Goal: Information Seeking & Learning: Find specific fact

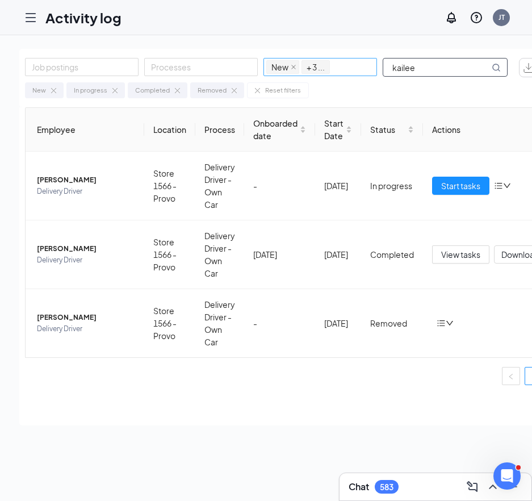
drag, startPoint x: 431, startPoint y: 64, endPoint x: 355, endPoint y: 71, distance: 75.9
click at [355, 71] on div "Job postings Processes New In progress Completed Removed + 3 ... kailee" at bounding box center [272, 67] width 494 height 19
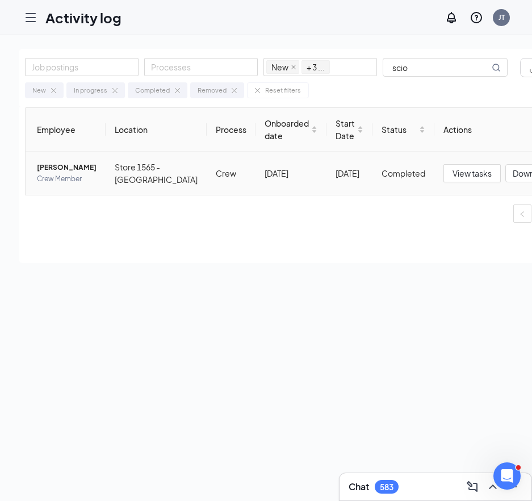
click at [66, 166] on span "[PERSON_NAME]" at bounding box center [67, 167] width 60 height 11
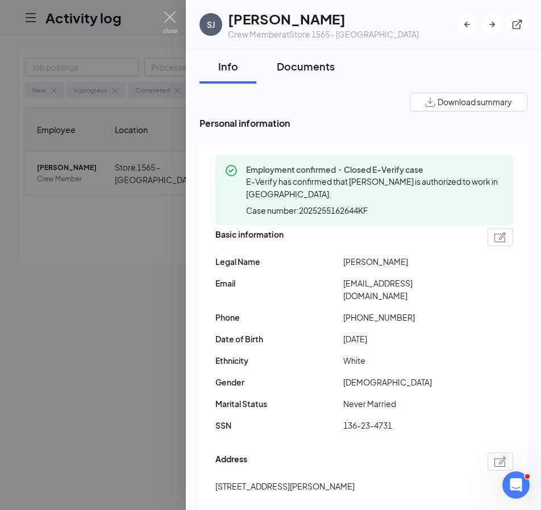
drag, startPoint x: 307, startPoint y: 38, endPoint x: 308, endPoint y: 57, distance: 18.8
click at [307, 38] on div "Crew Member at Store 1565 - [GEOGRAPHIC_DATA]" at bounding box center [323, 33] width 191 height 11
click at [310, 69] on div "Documents" at bounding box center [306, 66] width 58 height 14
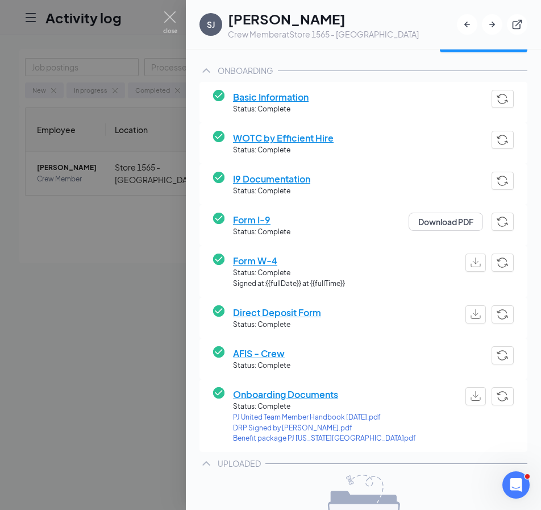
scroll to position [170, 0]
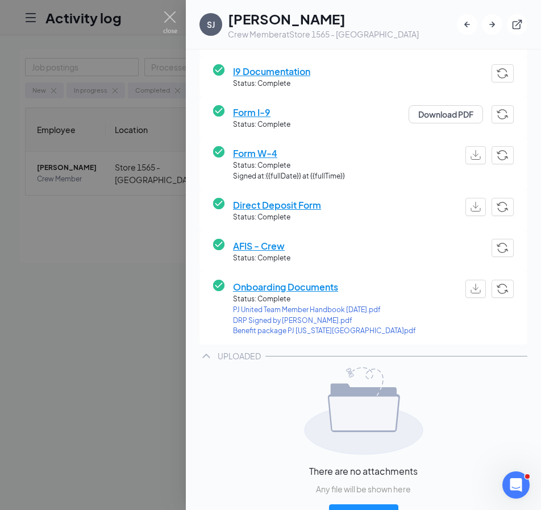
click at [248, 319] on span "DRP Signed by [PERSON_NAME].pdf" at bounding box center [324, 320] width 183 height 11
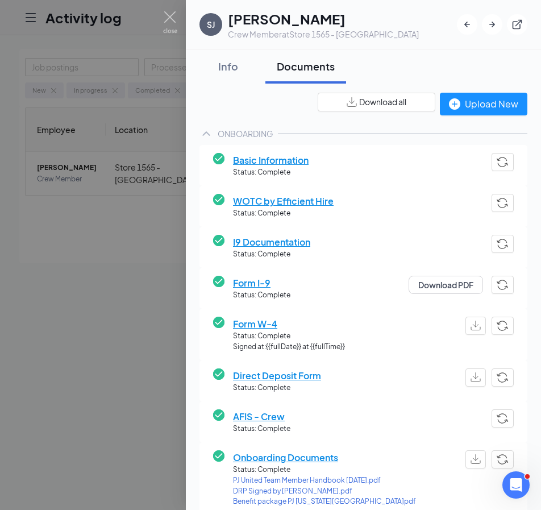
drag, startPoint x: 222, startPoint y: 68, endPoint x: 528, endPoint y: 225, distance: 344.0
click at [222, 68] on div "Info" at bounding box center [228, 66] width 34 height 14
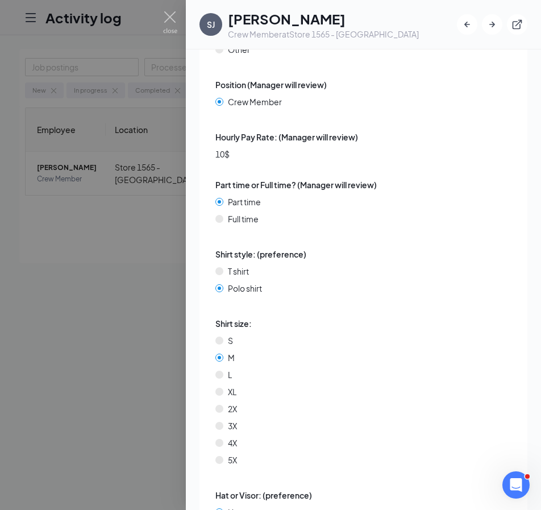
scroll to position [2764, 0]
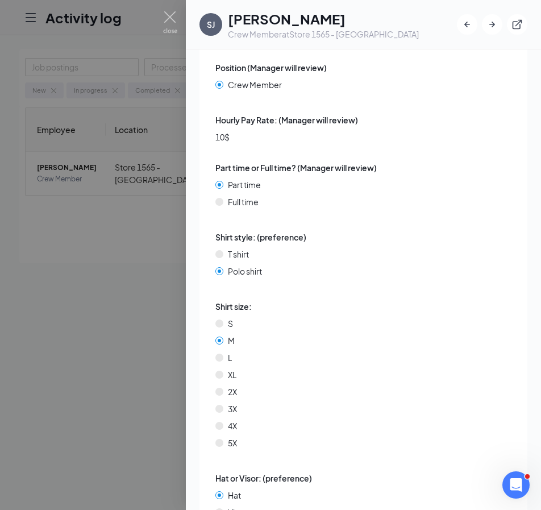
click at [84, 215] on div at bounding box center [270, 255] width 541 height 510
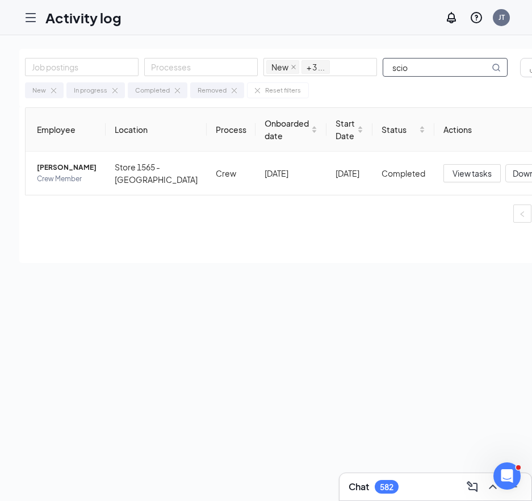
click at [437, 68] on input "scio" at bounding box center [436, 68] width 106 height 18
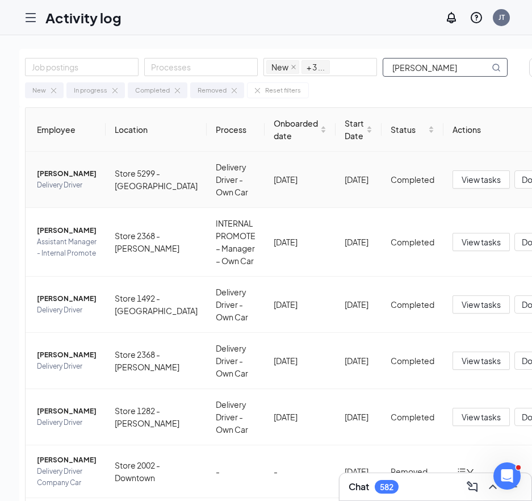
click at [43, 178] on span "[PERSON_NAME]" at bounding box center [67, 173] width 60 height 11
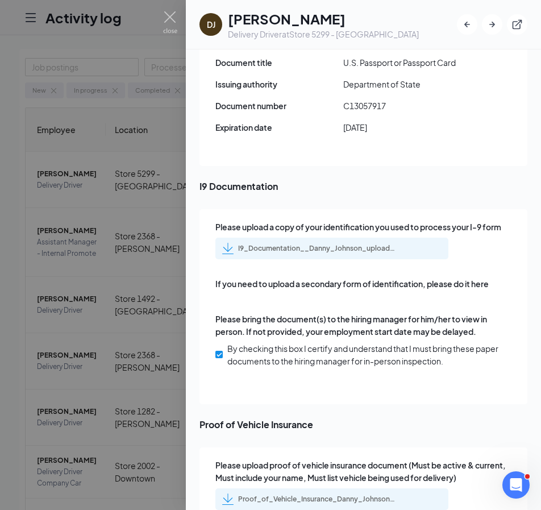
scroll to position [1647, 0]
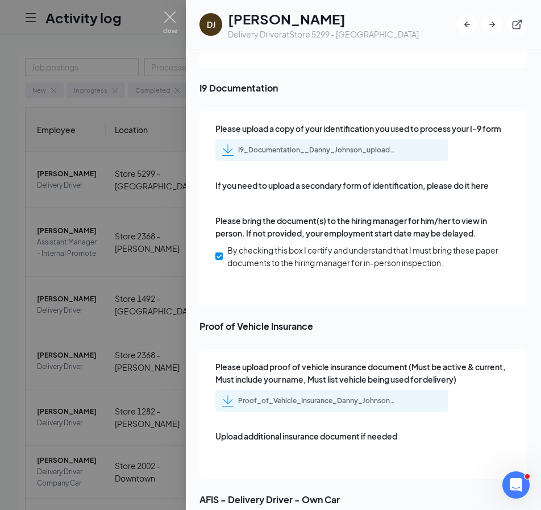
click at [331, 406] on div "Proof_of_Vehicle_Insurance_Danny_Johnson_uploadedfile_20250910.pdf.pdf" at bounding box center [331, 401] width 233 height 22
click at [318, 400] on div "Proof_of_Vehicle_Insurance_Danny_Johnson_uploadedfile_20250910.pdf.pdf" at bounding box center [317, 400] width 159 height 9
drag, startPoint x: 308, startPoint y: 76, endPoint x: 252, endPoint y: 34, distance: 70.2
click at [308, 81] on span "I9 Documentation" at bounding box center [363, 88] width 328 height 14
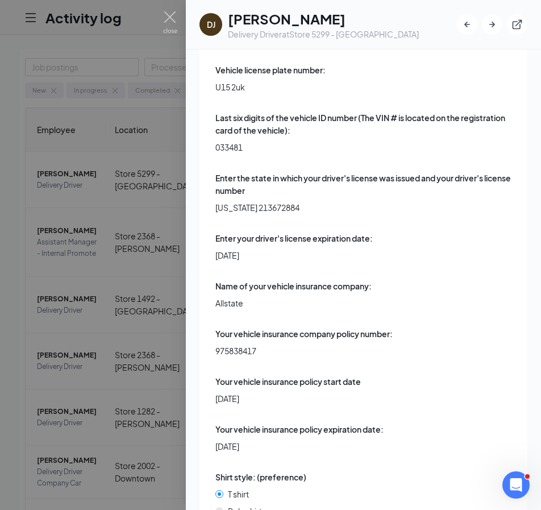
scroll to position [3701, 0]
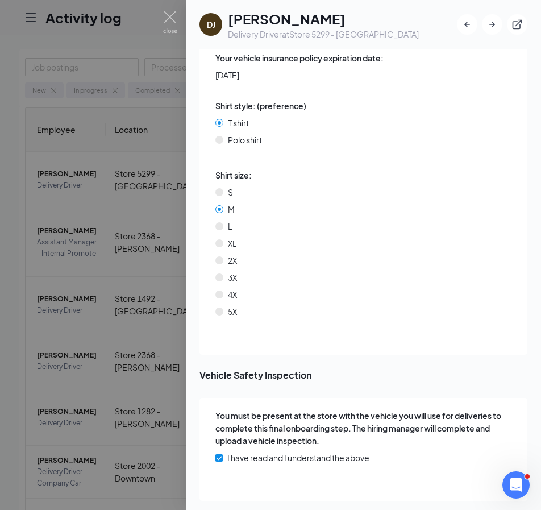
click at [122, 170] on div at bounding box center [270, 255] width 541 height 510
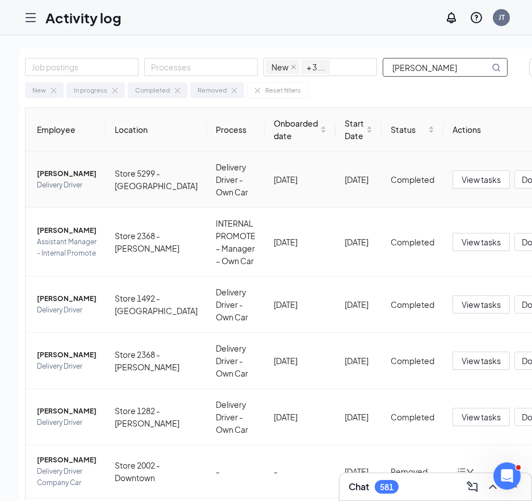
click at [458, 73] on input "[PERSON_NAME]" at bounding box center [436, 68] width 106 height 18
drag, startPoint x: 427, startPoint y: 68, endPoint x: 364, endPoint y: 68, distance: 63.6
click at [364, 68] on div "Job postings Processes New In progress Completed Removed + 3 ... [PERSON_NAME]" at bounding box center [272, 67] width 494 height 19
type input "a"
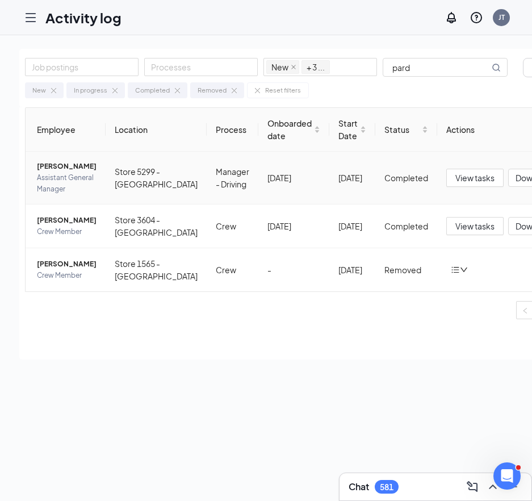
click at [52, 172] on span "[PERSON_NAME]" at bounding box center [67, 166] width 60 height 11
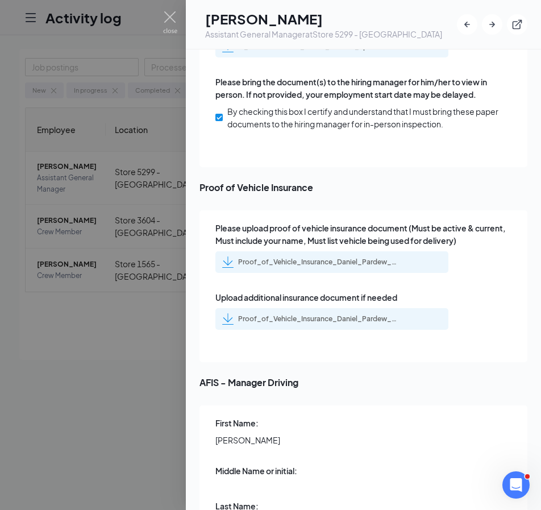
scroll to position [1931, 0]
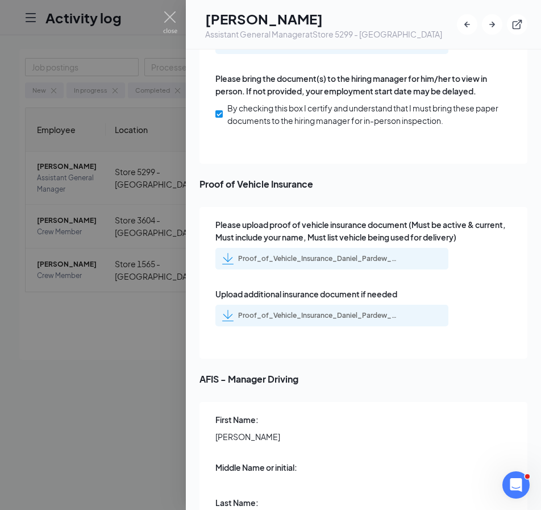
click at [315, 254] on div "Proof_of_Vehicle_Insurance_Daniel_Pardew_uploadedfile_20250913.pdf.pdf" at bounding box center [317, 258] width 159 height 9
click at [319, 254] on div "Proof_of_Vehicle_Insurance_Daniel_Pardew_uploadedfile_20250913.pdf.pdf" at bounding box center [317, 258] width 159 height 9
click at [296, 311] on div "Proof_of_Vehicle_Insurance_Daniel_Pardew_uploadedfile_20250913.pdf.pdf" at bounding box center [317, 315] width 159 height 9
click at [294, 139] on div "Please upload a copy of your identification you used to process your I-9 form I…" at bounding box center [363, 55] width 328 height 216
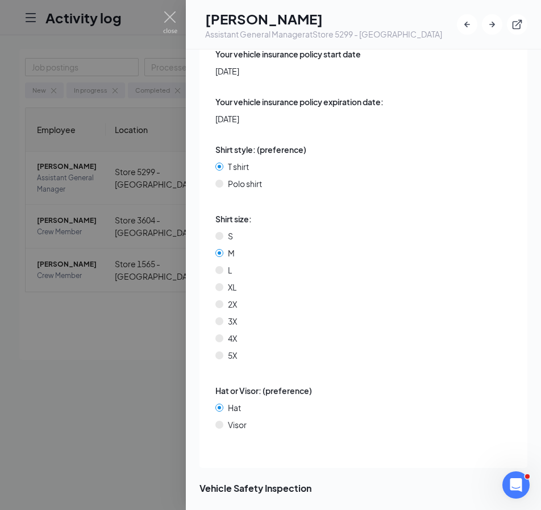
scroll to position [3825, 0]
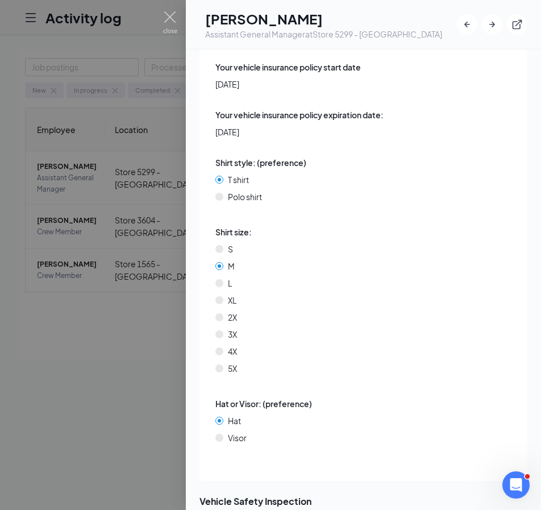
click at [143, 349] on div at bounding box center [270, 255] width 541 height 510
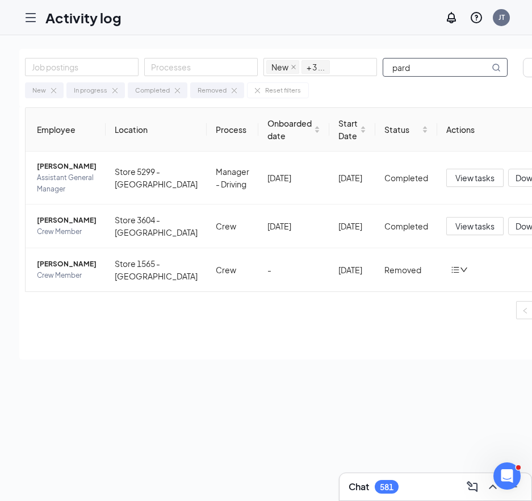
click at [408, 71] on input "pard" at bounding box center [436, 68] width 106 height 18
drag, startPoint x: 412, startPoint y: 65, endPoint x: 369, endPoint y: 66, distance: 43.2
click at [369, 66] on div "Job postings Processes New In progress Completed Removed + 3 ... pard" at bounding box center [272, 67] width 494 height 19
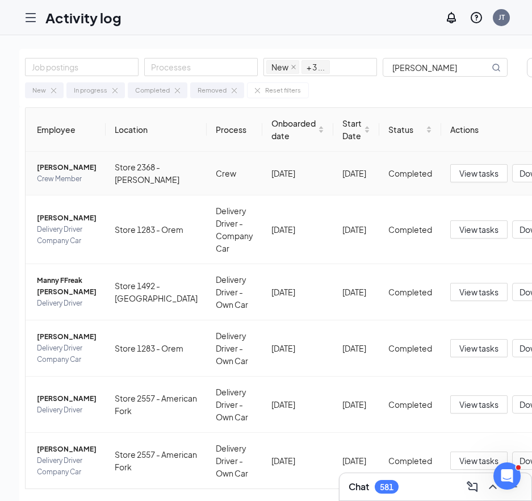
click at [61, 173] on span "[PERSON_NAME]" at bounding box center [67, 167] width 60 height 11
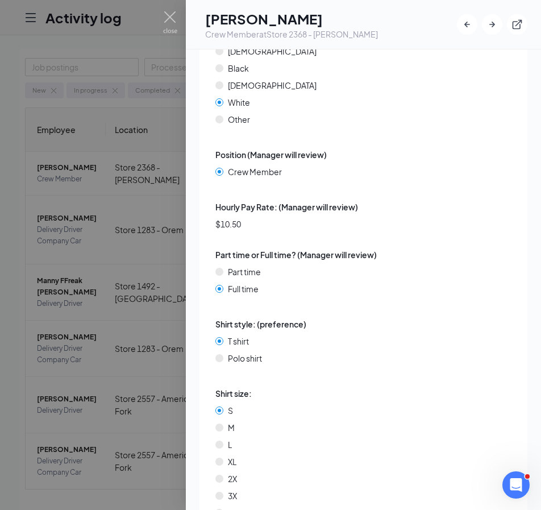
scroll to position [2936, 0]
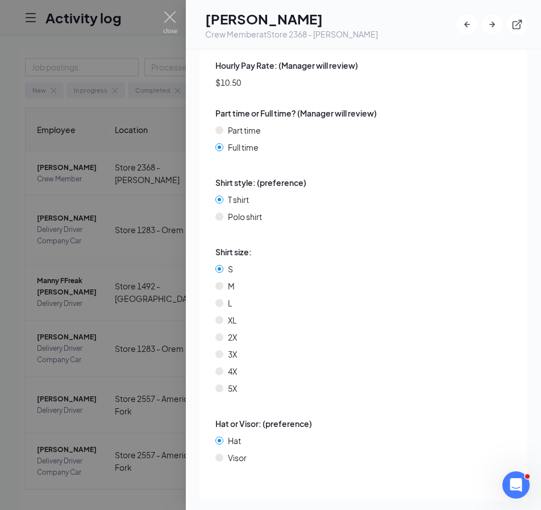
drag, startPoint x: 105, startPoint y: 126, endPoint x: 122, endPoint y: 119, distance: 18.4
click at [105, 126] on div at bounding box center [270, 255] width 541 height 510
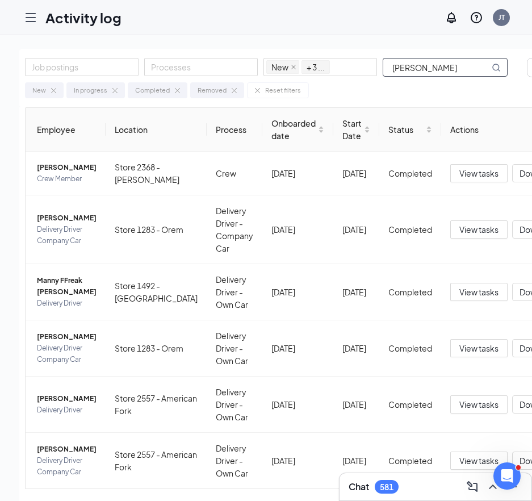
click at [408, 65] on input "[PERSON_NAME]" at bounding box center [436, 68] width 106 height 18
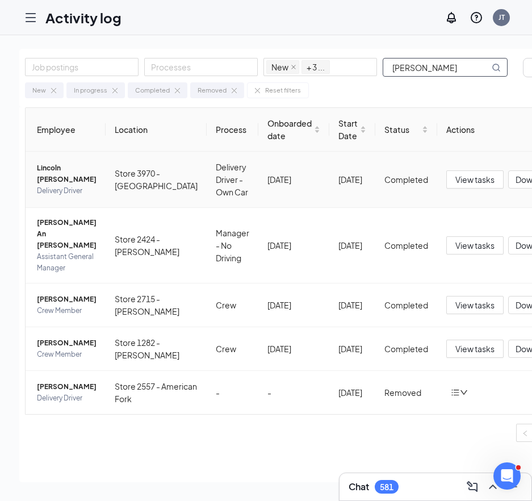
click at [66, 178] on span "Lincoln [PERSON_NAME]" at bounding box center [67, 173] width 60 height 23
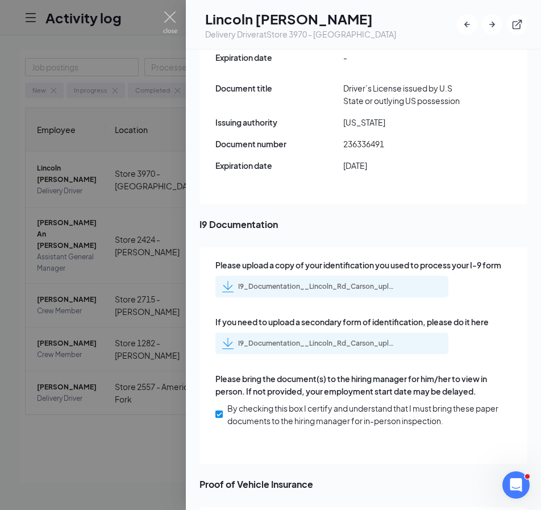
scroll to position [1818, 0]
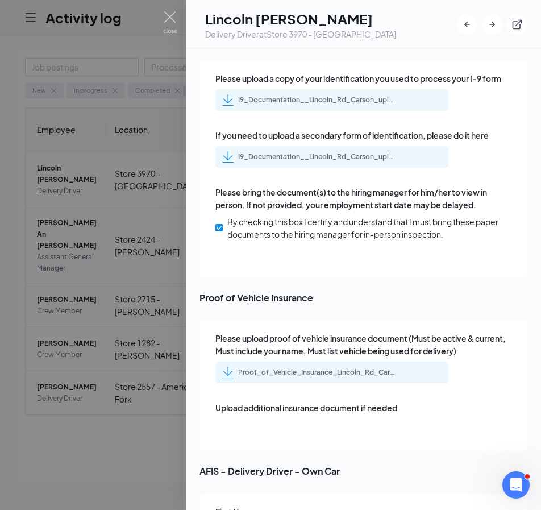
click at [310, 368] on div "Proof_of_Vehicle_Insurance_Lincoln_Rd_Carson_uploadedfile_20250912.pdf.pdf" at bounding box center [317, 372] width 159 height 9
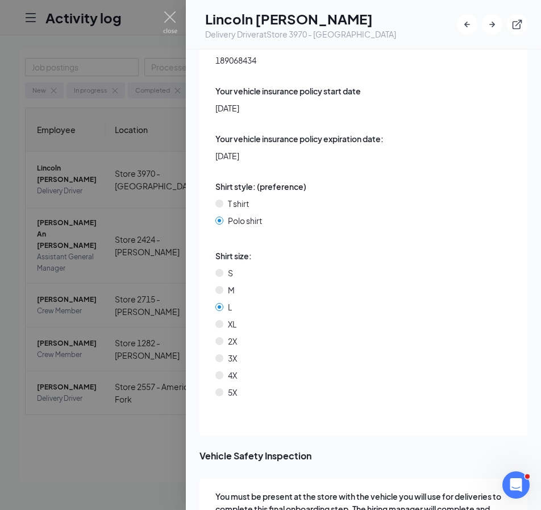
scroll to position [3801, 0]
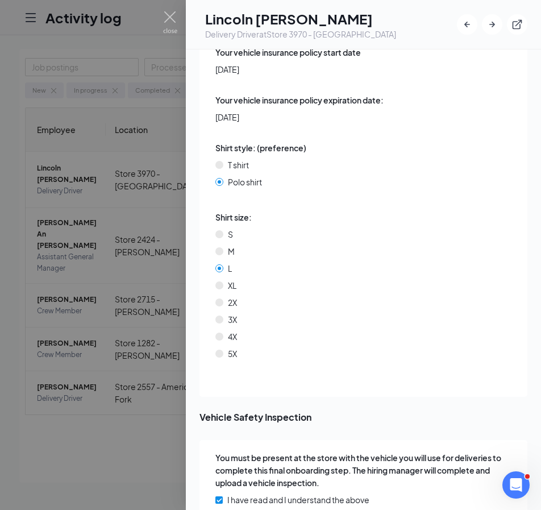
click at [69, 95] on div at bounding box center [270, 255] width 541 height 510
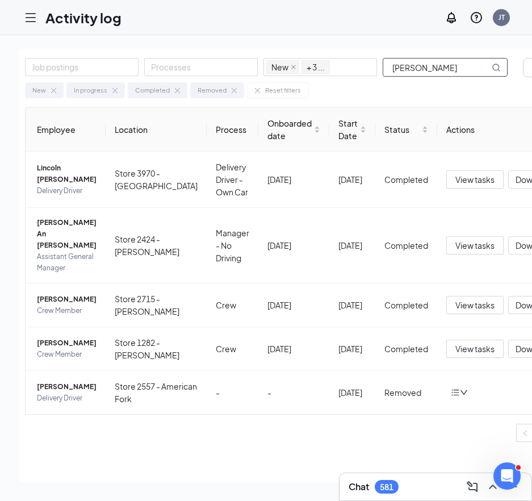
click at [398, 64] on input "[PERSON_NAME]" at bounding box center [436, 68] width 106 height 18
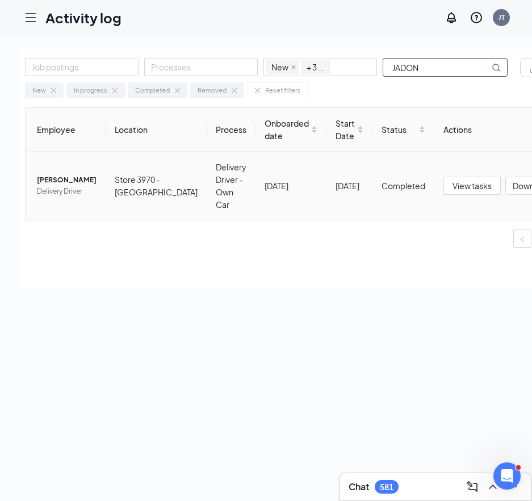
click at [58, 185] on span "[PERSON_NAME]" at bounding box center [67, 179] width 60 height 11
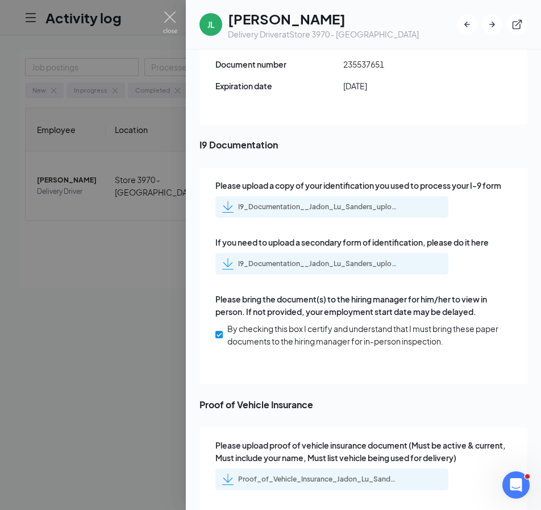
scroll to position [1988, 0]
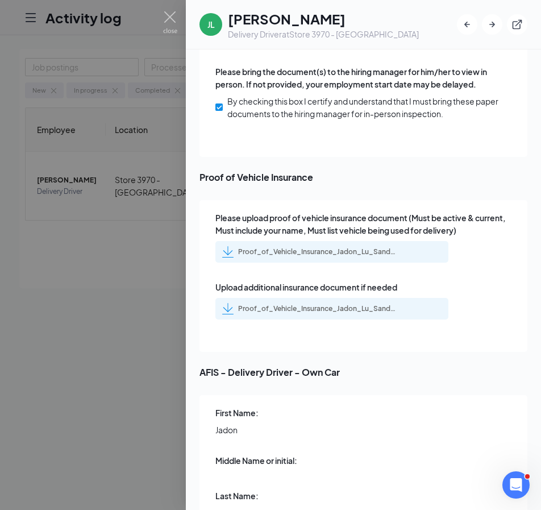
click at [345, 303] on div "Proof_of_Vehicle_Insurance_Jadon_Lu_Sanders_uploadedfile_20250913.pdf.pdf" at bounding box center [309, 308] width 175 height 11
click at [293, 241] on div "Proof_of_Vehicle_Insurance_Jadon_Lu_Sanders_uploadedfile_20250913.pdf.pdf" at bounding box center [331, 252] width 233 height 22
click at [293, 247] on div "Proof_of_Vehicle_Insurance_Jadon_Lu_Sanders_uploadedfile_20250913.pdf.pdf" at bounding box center [317, 251] width 159 height 9
click at [173, 168] on div at bounding box center [270, 255] width 541 height 510
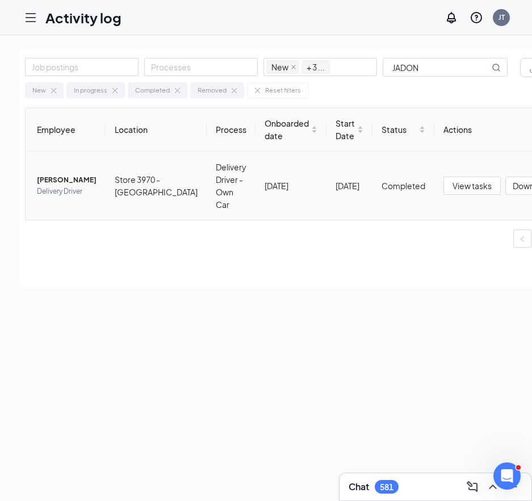
click at [64, 181] on span "[PERSON_NAME]" at bounding box center [67, 179] width 60 height 11
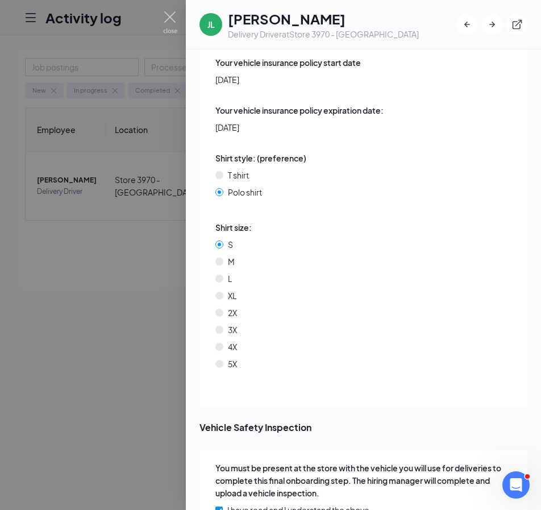
scroll to position [3890, 0]
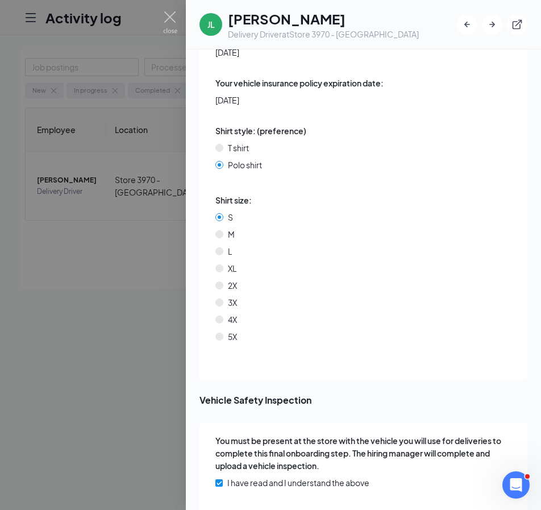
click at [95, 300] on div at bounding box center [270, 255] width 541 height 510
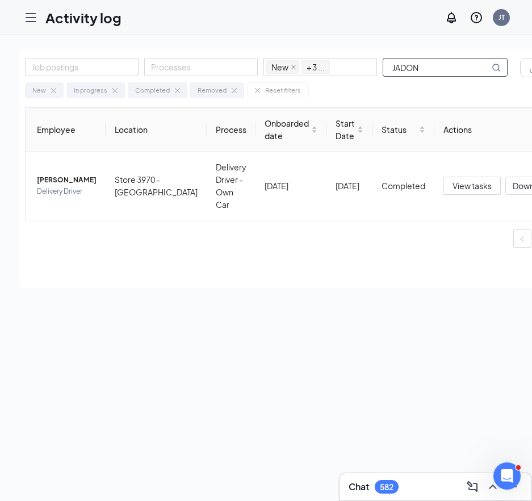
click at [420, 62] on input "JADON" at bounding box center [436, 68] width 106 height 18
click at [420, 64] on input "JADON" at bounding box center [436, 68] width 106 height 18
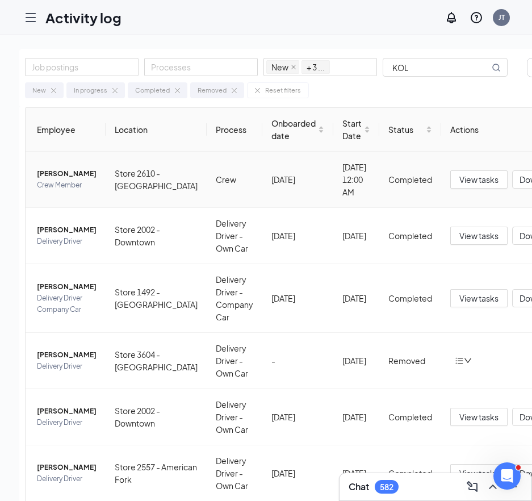
click at [49, 175] on span "[PERSON_NAME]" at bounding box center [67, 173] width 60 height 11
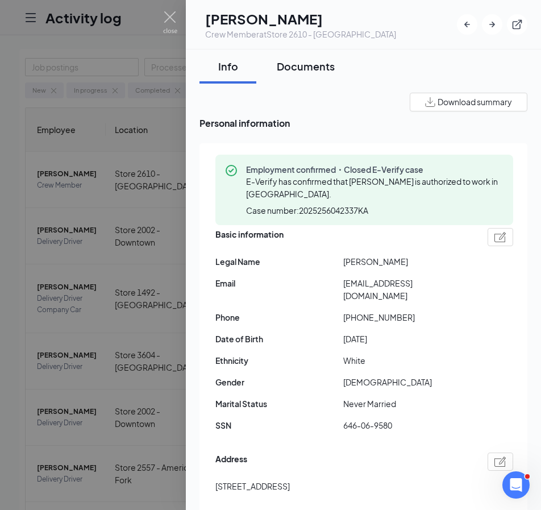
drag, startPoint x: 310, startPoint y: 62, endPoint x: 306, endPoint y: 69, distance: 8.4
click at [310, 62] on div "Documents" at bounding box center [306, 66] width 58 height 14
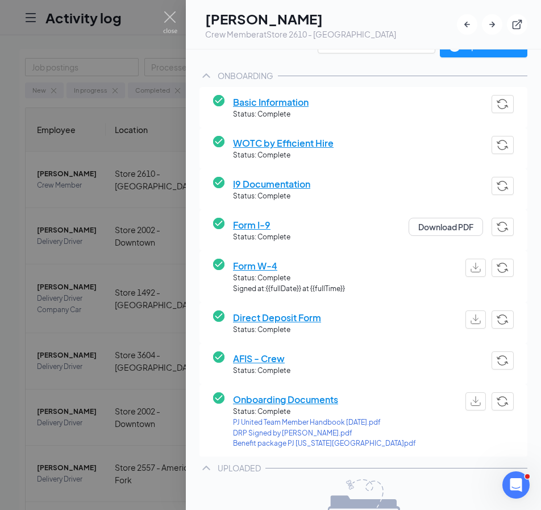
scroll to position [170, 0]
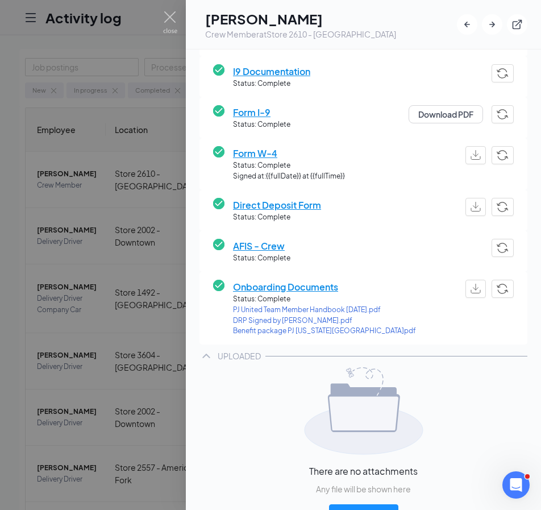
click at [259, 323] on span "DRP Signed by [PERSON_NAME].pdf" at bounding box center [324, 320] width 183 height 11
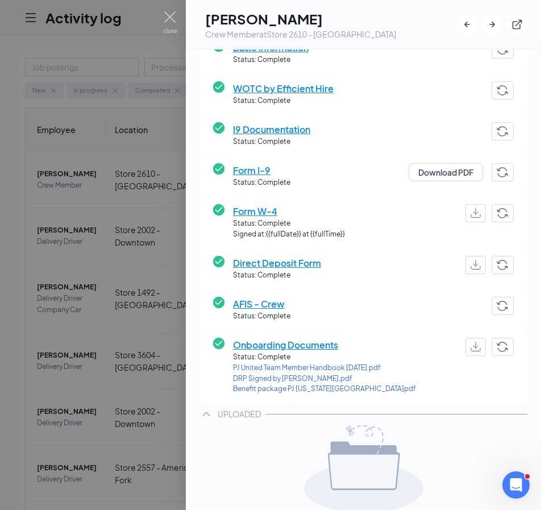
scroll to position [0, 0]
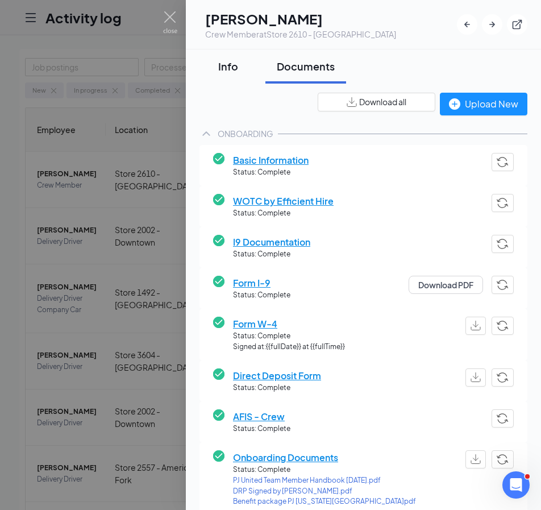
click at [220, 65] on div "Info" at bounding box center [228, 66] width 34 height 14
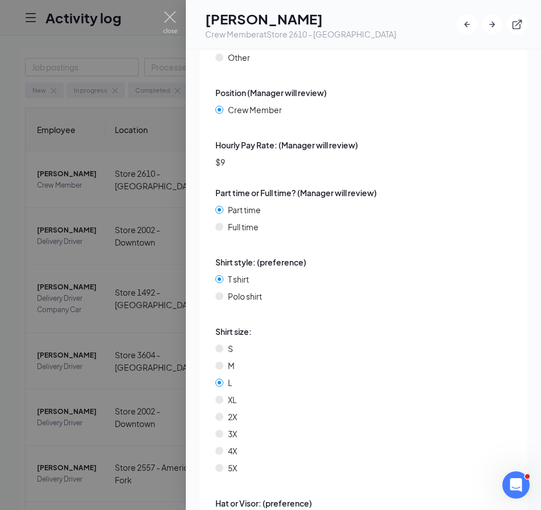
scroll to position [2914, 0]
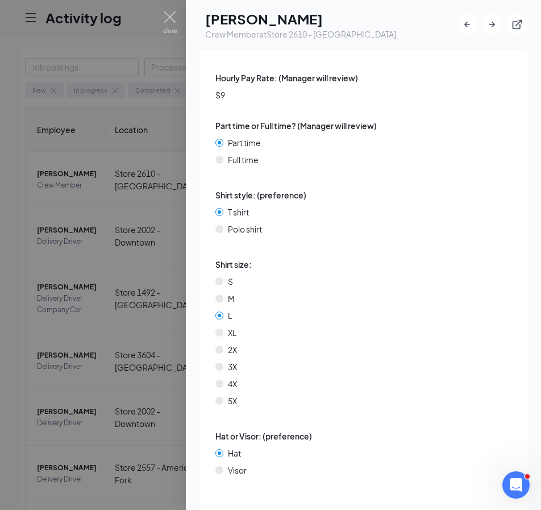
click at [175, 181] on div at bounding box center [270, 255] width 541 height 510
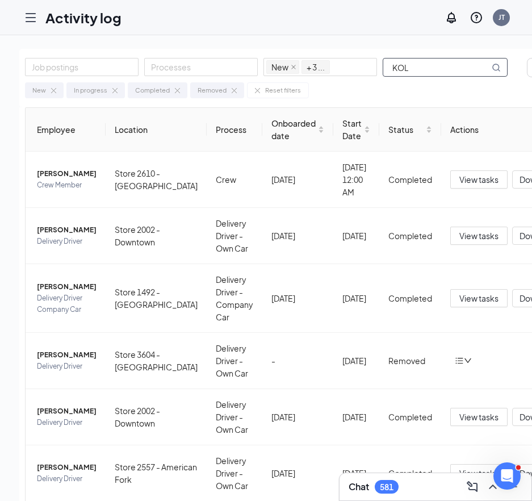
click at [402, 66] on input "KOL" at bounding box center [436, 68] width 106 height 18
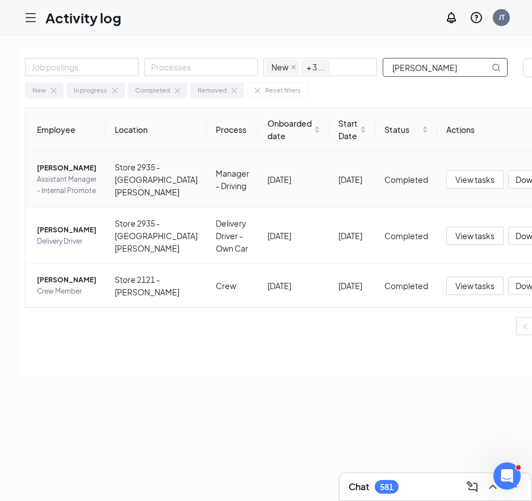
click at [46, 174] on span "[PERSON_NAME]" at bounding box center [67, 167] width 60 height 11
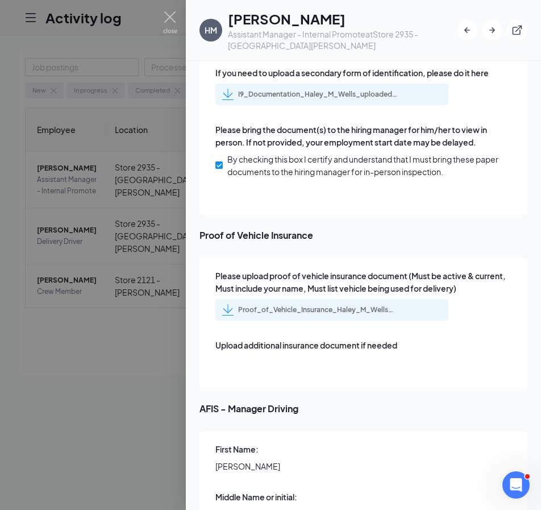
scroll to position [1818, 0]
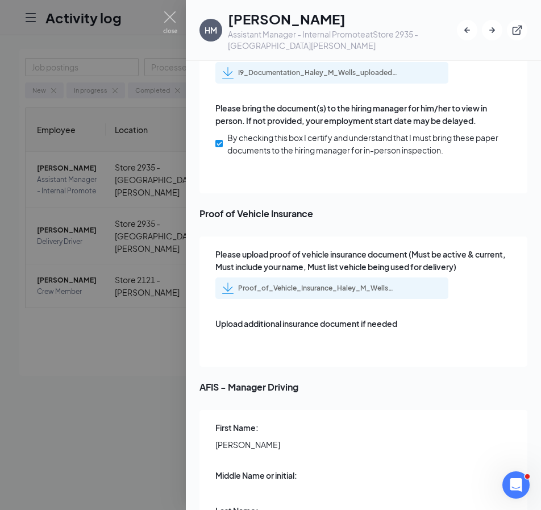
click at [337, 282] on div "Proof_of_Vehicle_Insurance_Haley_M_Wells_uploadedfile_20250911.pdf.pdf" at bounding box center [331, 288] width 233 height 22
click at [336, 283] on div "Proof_of_Vehicle_Insurance_Haley_M_Wells_uploadedfile_20250911.pdf.pdf" at bounding box center [317, 287] width 159 height 9
click at [257, 338] on div "Upload additional insurance document if needed" at bounding box center [364, 334] width 298 height 35
click at [100, 173] on div at bounding box center [270, 255] width 541 height 510
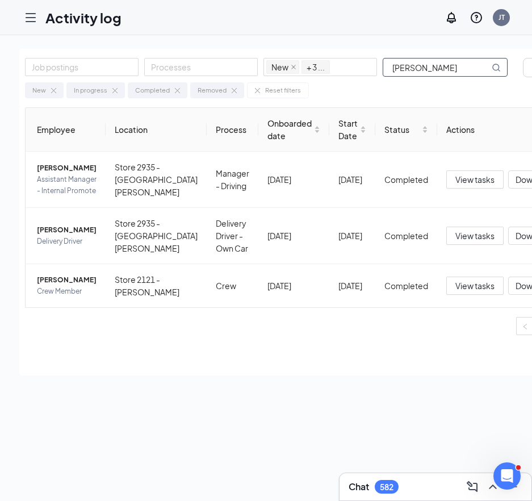
click at [425, 68] on input "[PERSON_NAME]" at bounding box center [436, 68] width 106 height 18
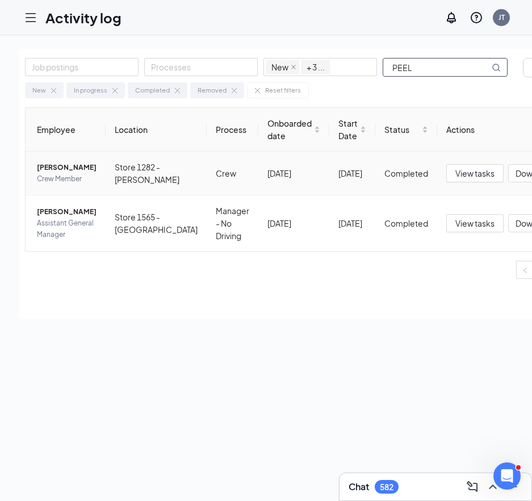
click at [64, 168] on span "[PERSON_NAME]" at bounding box center [67, 167] width 60 height 11
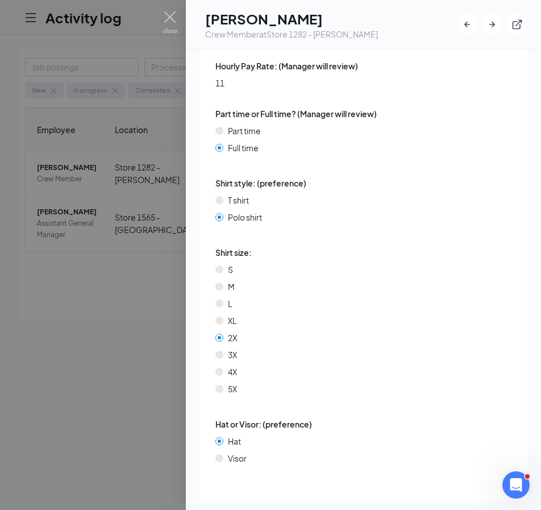
scroll to position [2936, 0]
drag, startPoint x: 77, startPoint y: 323, endPoint x: 328, endPoint y: 130, distance: 316.8
click at [77, 323] on div at bounding box center [270, 255] width 541 height 510
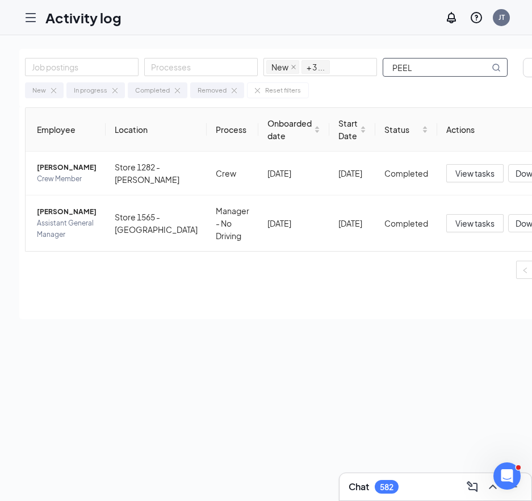
click at [429, 75] on input "PEEL" at bounding box center [436, 68] width 106 height 18
click at [418, 67] on input "PEEL" at bounding box center [436, 68] width 106 height 18
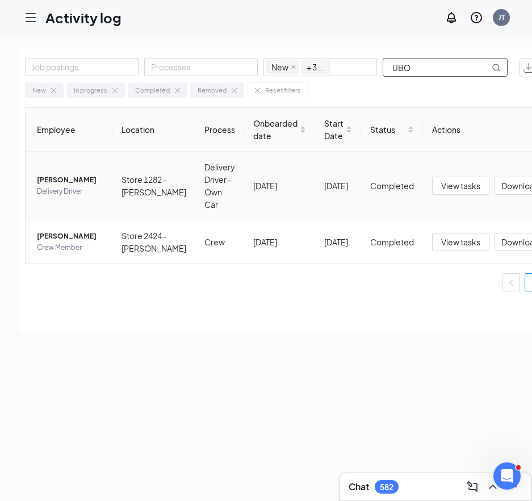
click at [62, 175] on span "[PERSON_NAME]" at bounding box center [70, 179] width 66 height 11
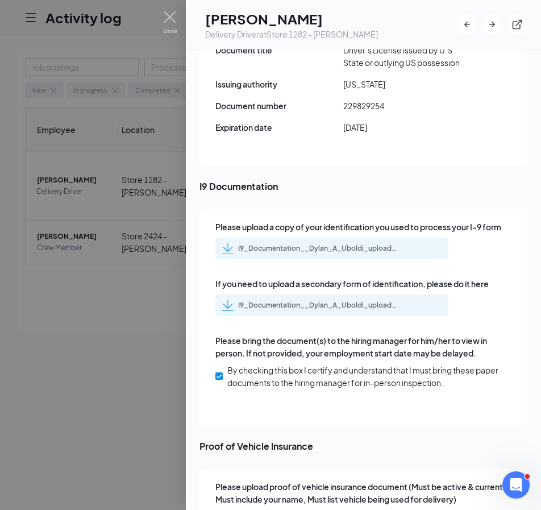
scroll to position [1761, 0]
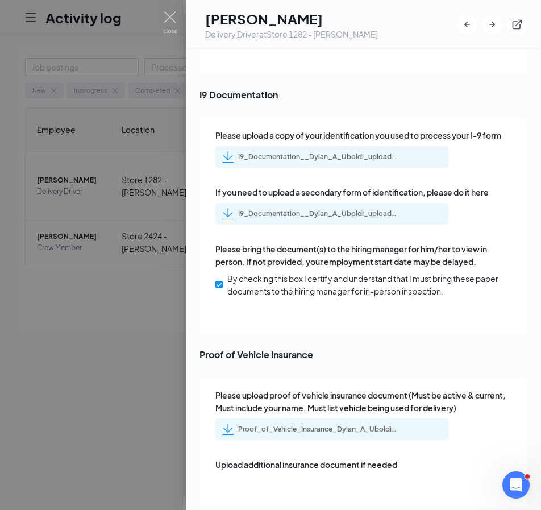
click at [329, 424] on div "Proof_of_Vehicle_Insurance_Dylan_A_Uboldi_uploadedfile_20250907.pdf.pdf" at bounding box center [317, 428] width 159 height 9
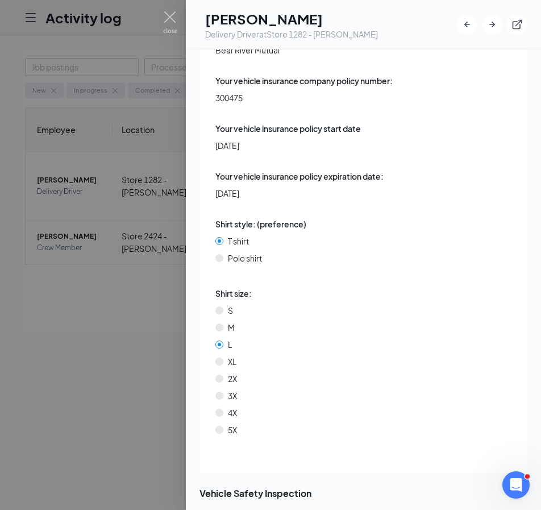
scroll to position [3831, 0]
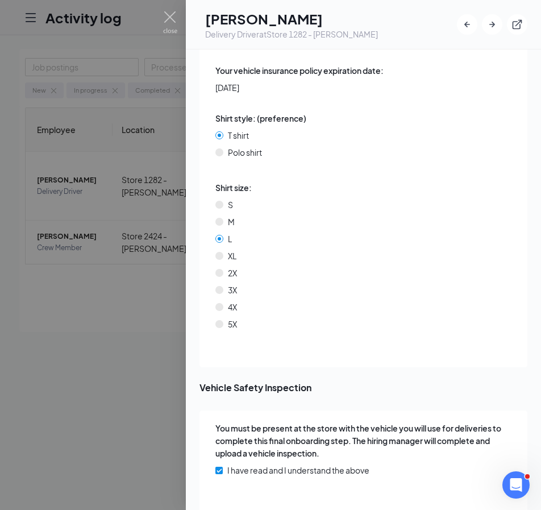
drag, startPoint x: 70, startPoint y: 229, endPoint x: 83, endPoint y: 228, distance: 13.2
click at [70, 229] on div at bounding box center [270, 255] width 541 height 510
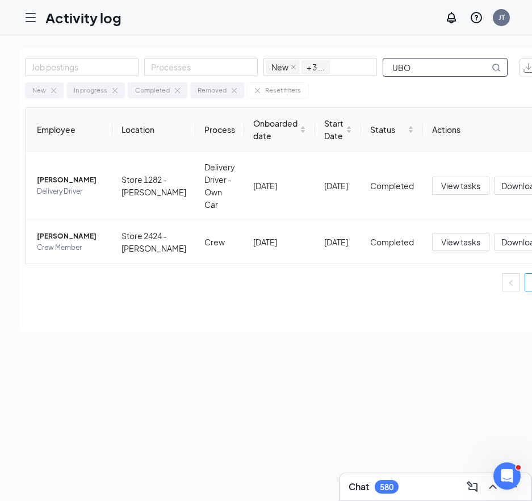
click at [415, 68] on input "UBO" at bounding box center [436, 68] width 106 height 18
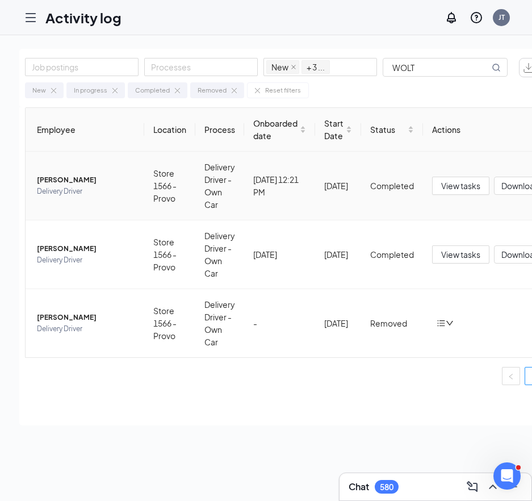
click at [60, 177] on span "[PERSON_NAME]" at bounding box center [86, 179] width 98 height 11
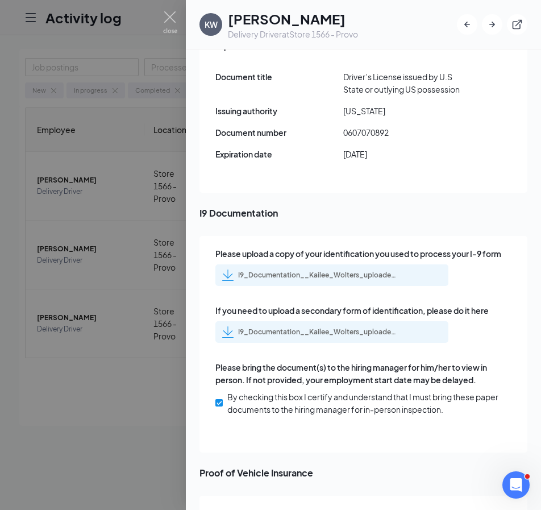
scroll to position [1875, 0]
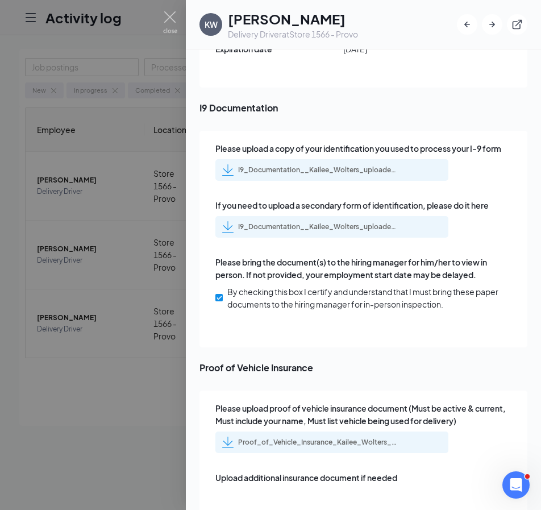
drag, startPoint x: 330, startPoint y: 406, endPoint x: 329, endPoint y: 398, distance: 8.0
click at [330, 431] on div "Proof_of_Vehicle_Insurance_Kailee_Wolters_uploadedfile_20250916.pdf.pdf" at bounding box center [331, 442] width 233 height 22
click at [318, 437] on div "Proof_of_Vehicle_Insurance_Kailee_Wolters_uploadedfile_20250916.pdf.pdf" at bounding box center [317, 441] width 159 height 9
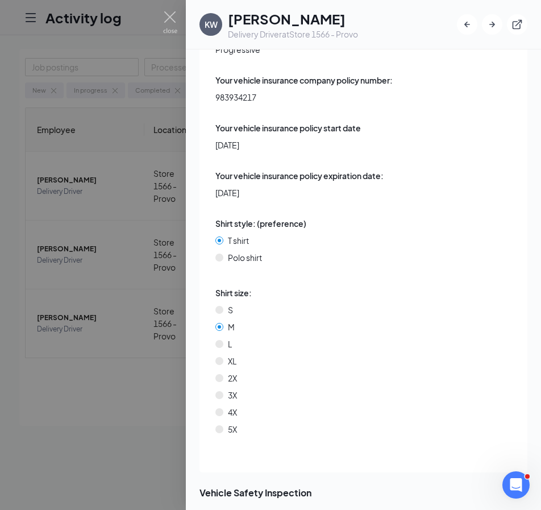
scroll to position [3927, 0]
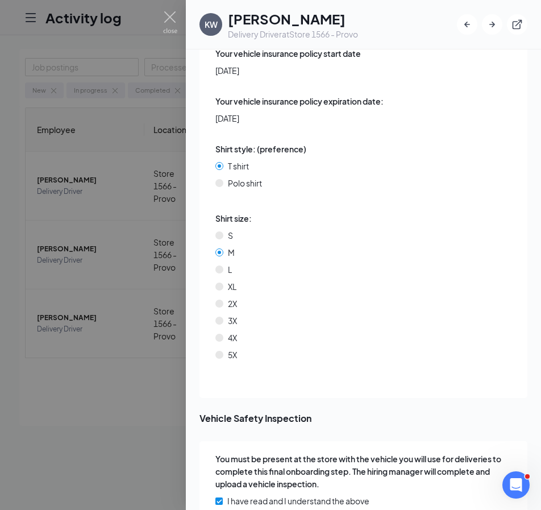
click at [130, 157] on div at bounding box center [270, 255] width 541 height 510
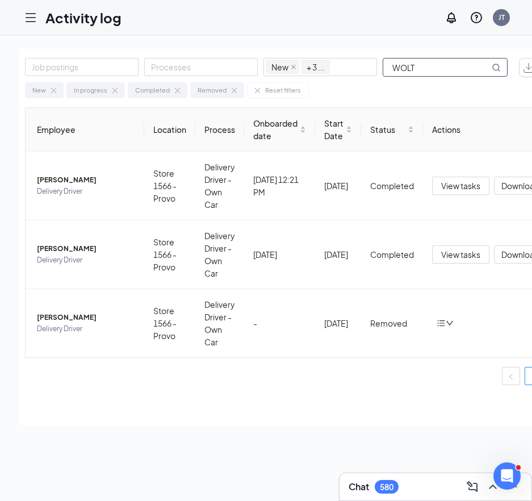
click at [421, 67] on input "WOLT" at bounding box center [436, 68] width 106 height 18
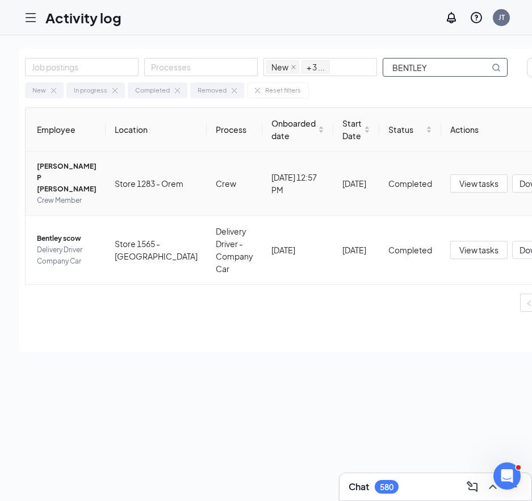
click at [62, 167] on span "[PERSON_NAME] P [PERSON_NAME]" at bounding box center [67, 178] width 60 height 34
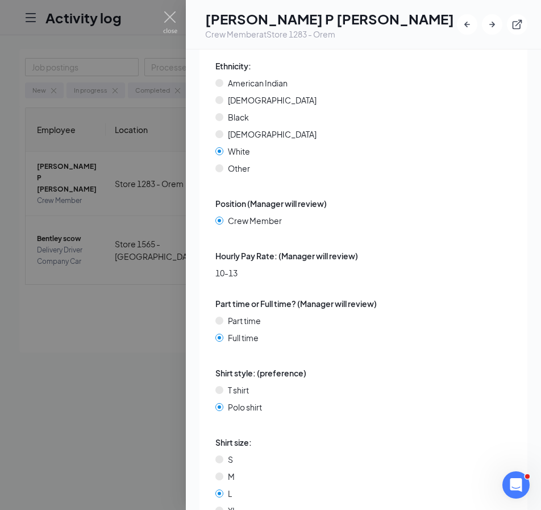
scroll to position [2849, 0]
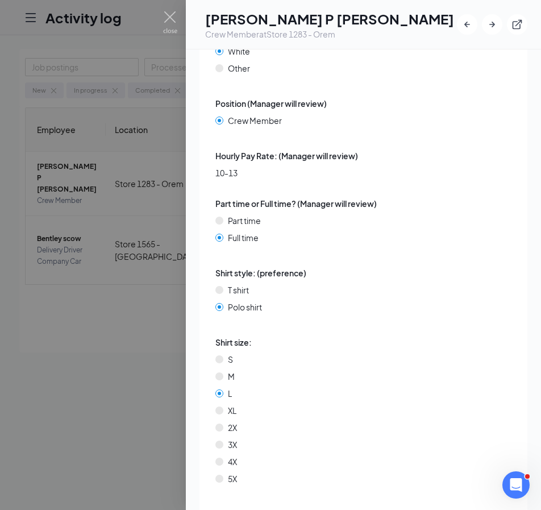
click at [111, 256] on div at bounding box center [270, 255] width 541 height 510
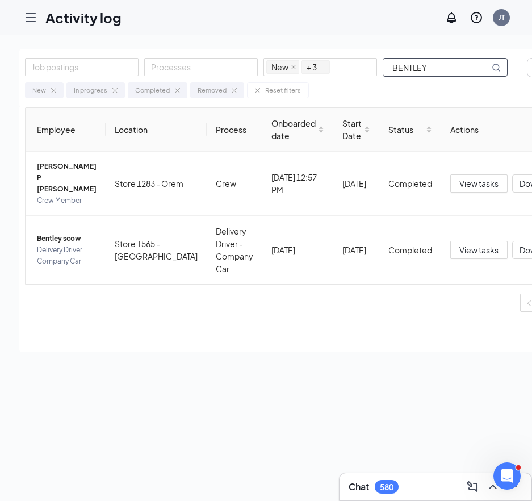
click at [422, 66] on input "BENTLEY" at bounding box center [436, 68] width 106 height 18
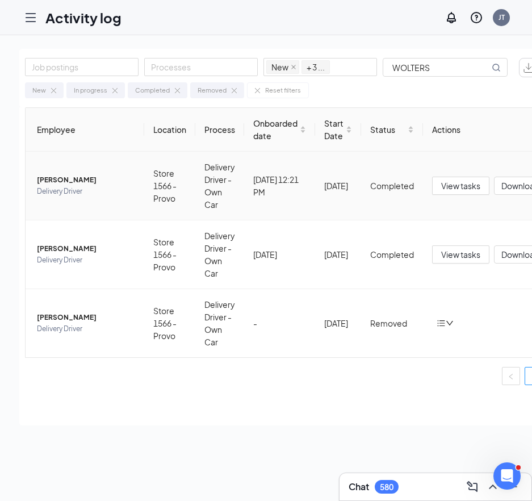
click at [66, 176] on span "[PERSON_NAME]" at bounding box center [86, 179] width 98 height 11
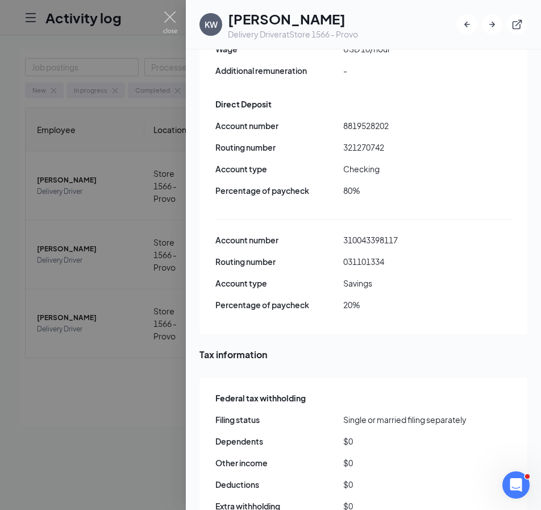
scroll to position [852, 0]
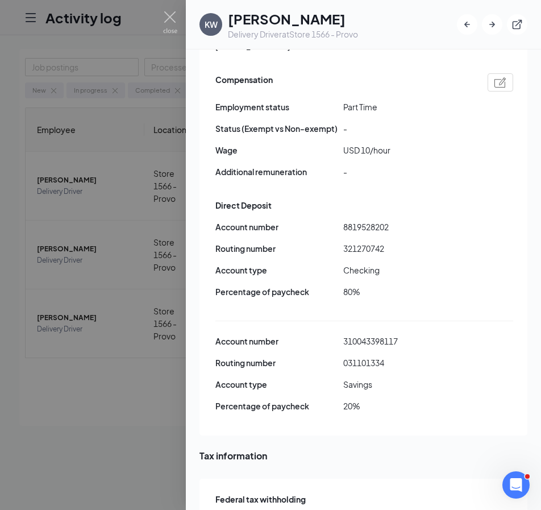
click at [116, 174] on div at bounding box center [270, 255] width 541 height 510
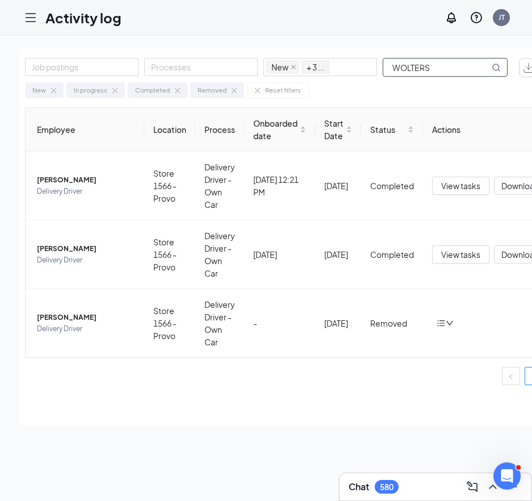
click at [418, 63] on input "WOLTERS" at bounding box center [436, 68] width 106 height 18
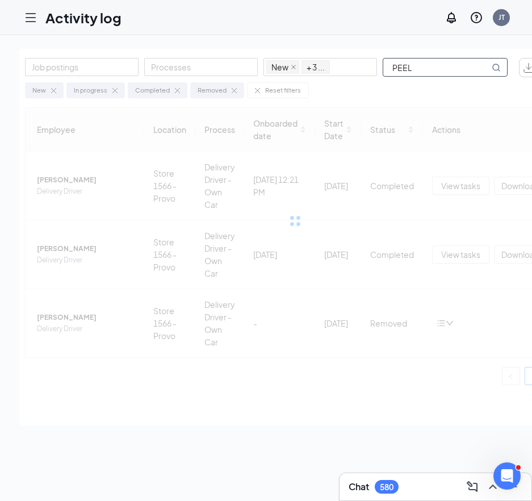
type input "PEEL"
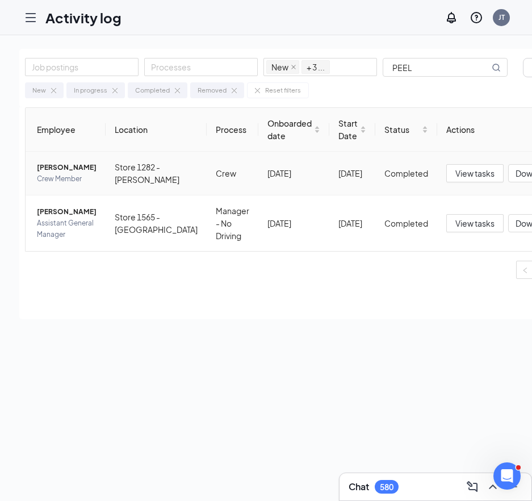
click at [51, 164] on span "[PERSON_NAME]" at bounding box center [67, 167] width 60 height 11
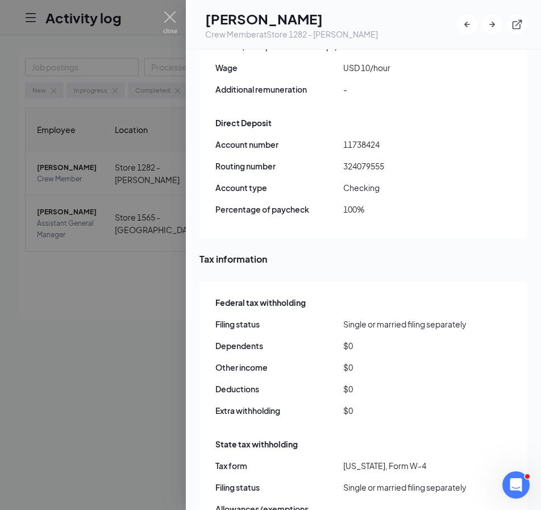
scroll to position [909, 0]
